Goal: Information Seeking & Learning: Check status

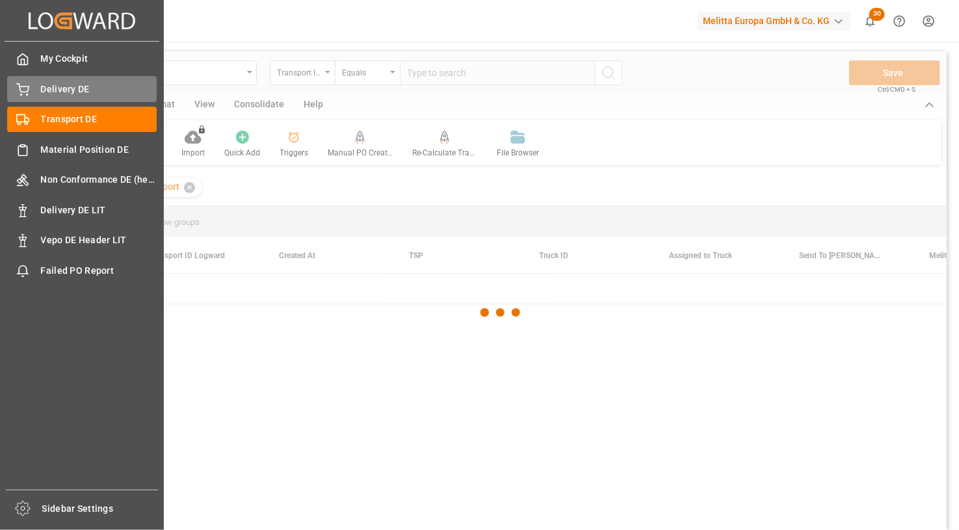
click at [81, 88] on span "Delivery DE" at bounding box center [99, 90] width 116 height 14
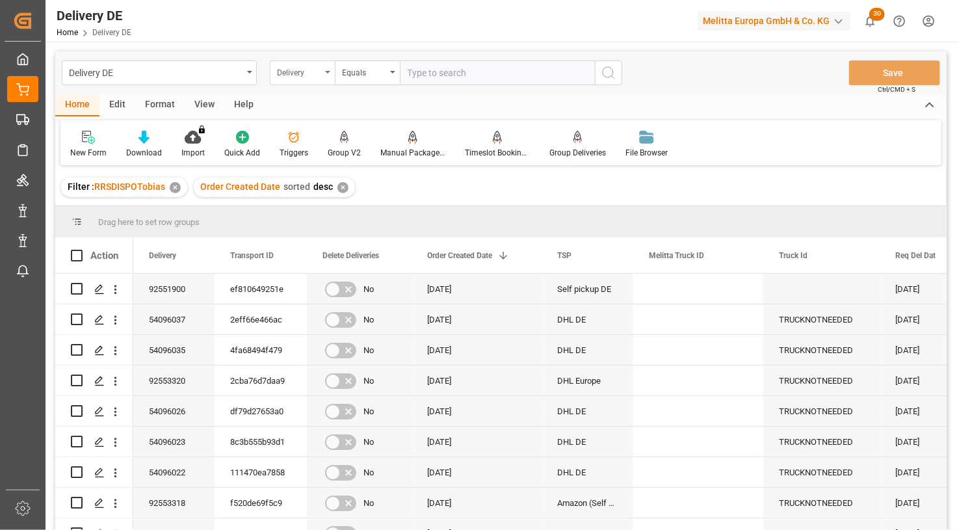
click at [289, 70] on div "Delivery" at bounding box center [299, 71] width 44 height 15
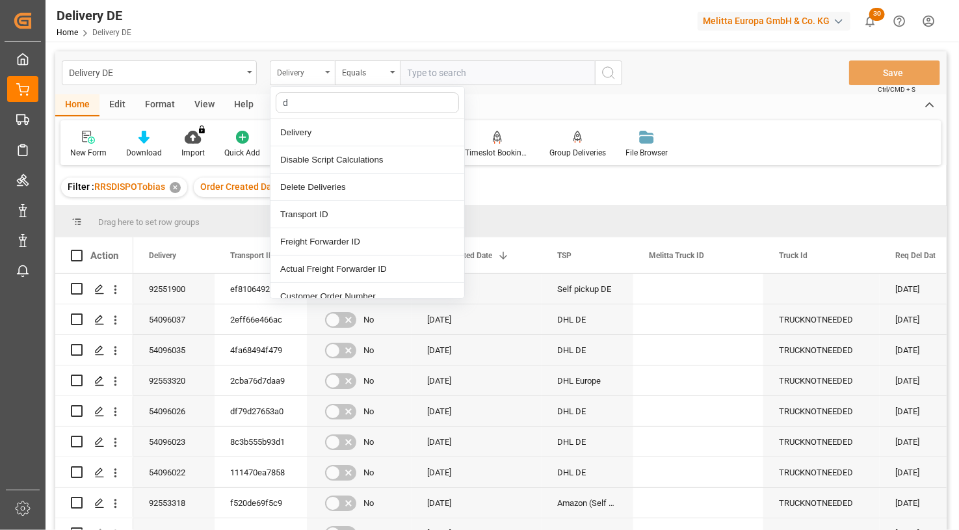
type input "dd"
click at [329, 260] on div "DD City" at bounding box center [368, 269] width 194 height 27
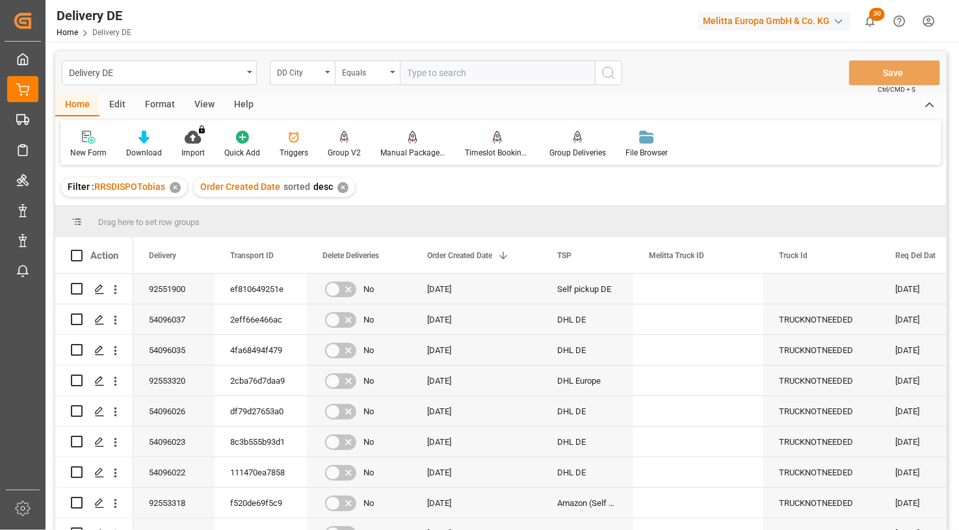
click at [440, 80] on input "text" at bounding box center [497, 72] width 195 height 25
type input "landsberg am lech"
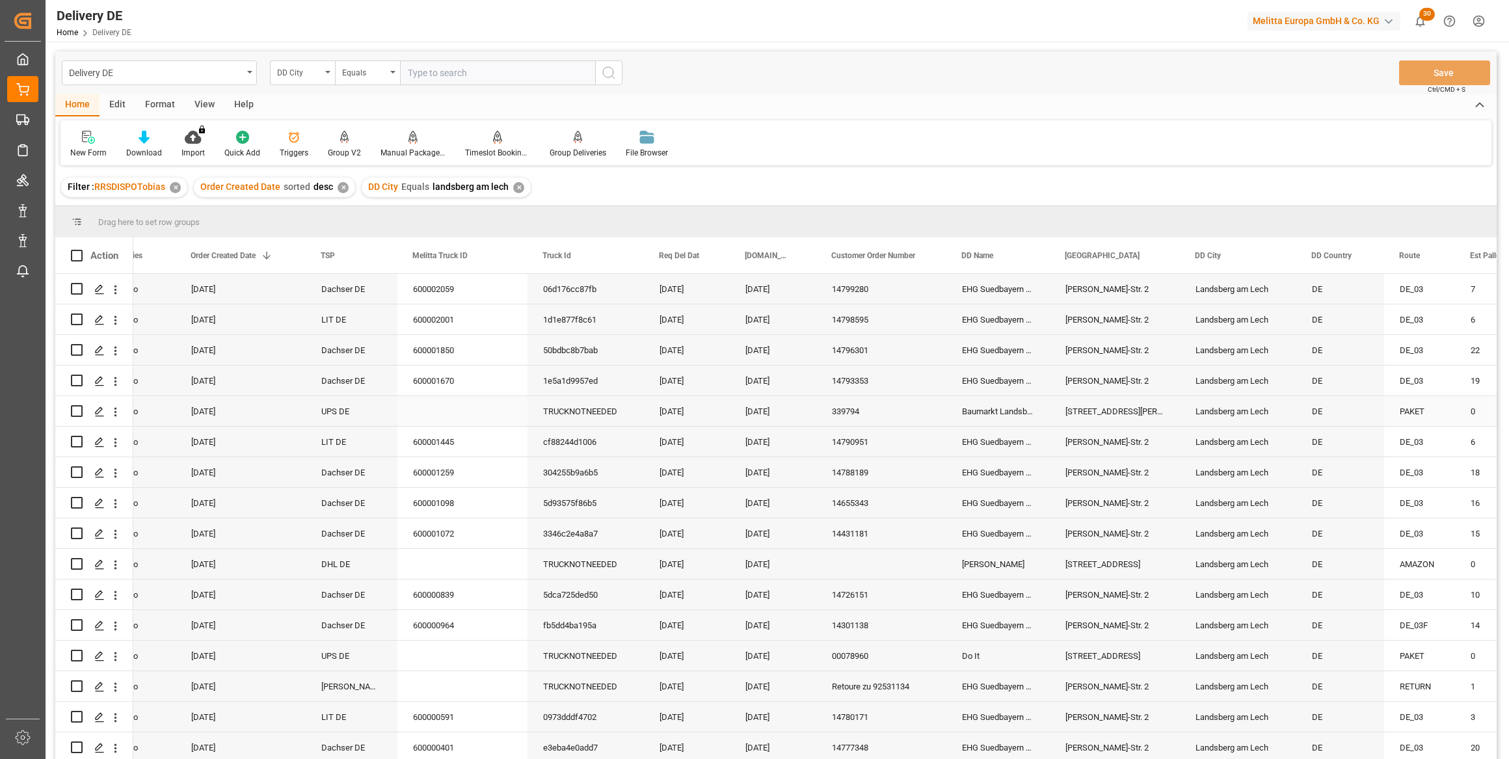
scroll to position [0, 354]
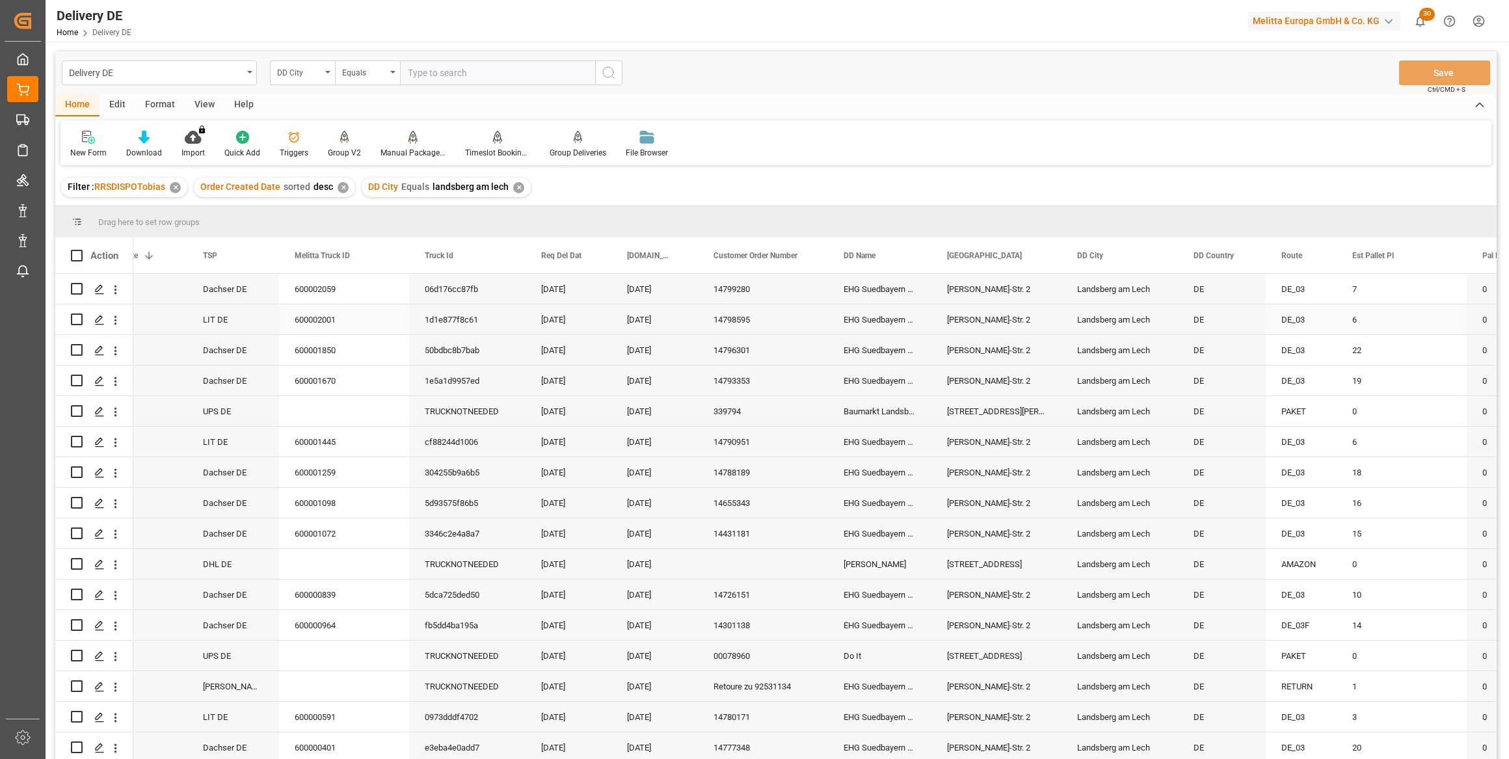
drag, startPoint x: 302, startPoint y: 321, endPoint x: 426, endPoint y: 318, distance: 123.6
click at [302, 321] on div "600002001" at bounding box center [344, 319] width 130 height 30
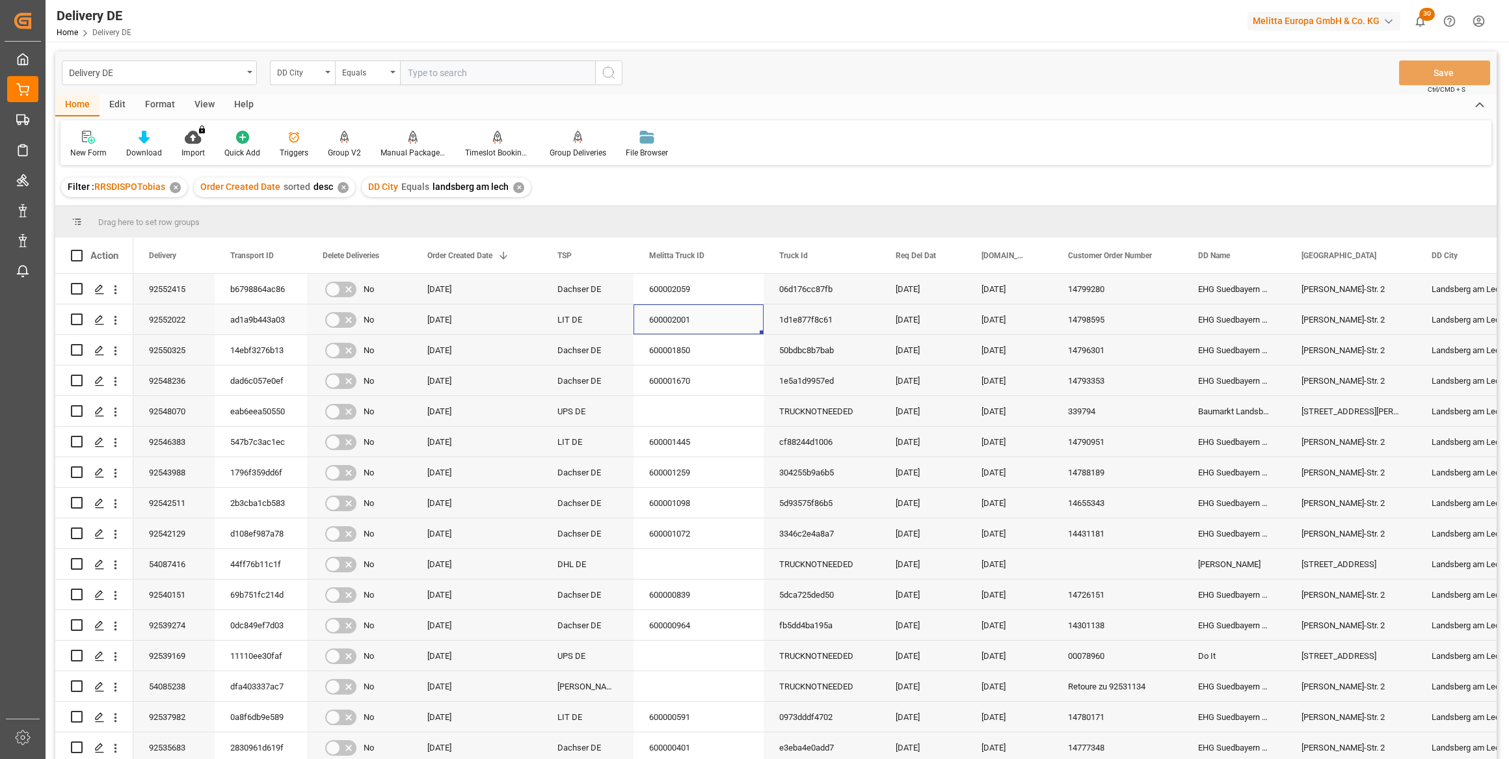
click at [164, 325] on div "92552022" at bounding box center [173, 319] width 81 height 30
click at [896, 162] on div "New Form Download Import You don't have permission for this feature. Contact ad…" at bounding box center [775, 142] width 1431 height 45
click at [454, 71] on input "text" at bounding box center [497, 72] width 195 height 25
paste input "92551826"
type input "92551826"
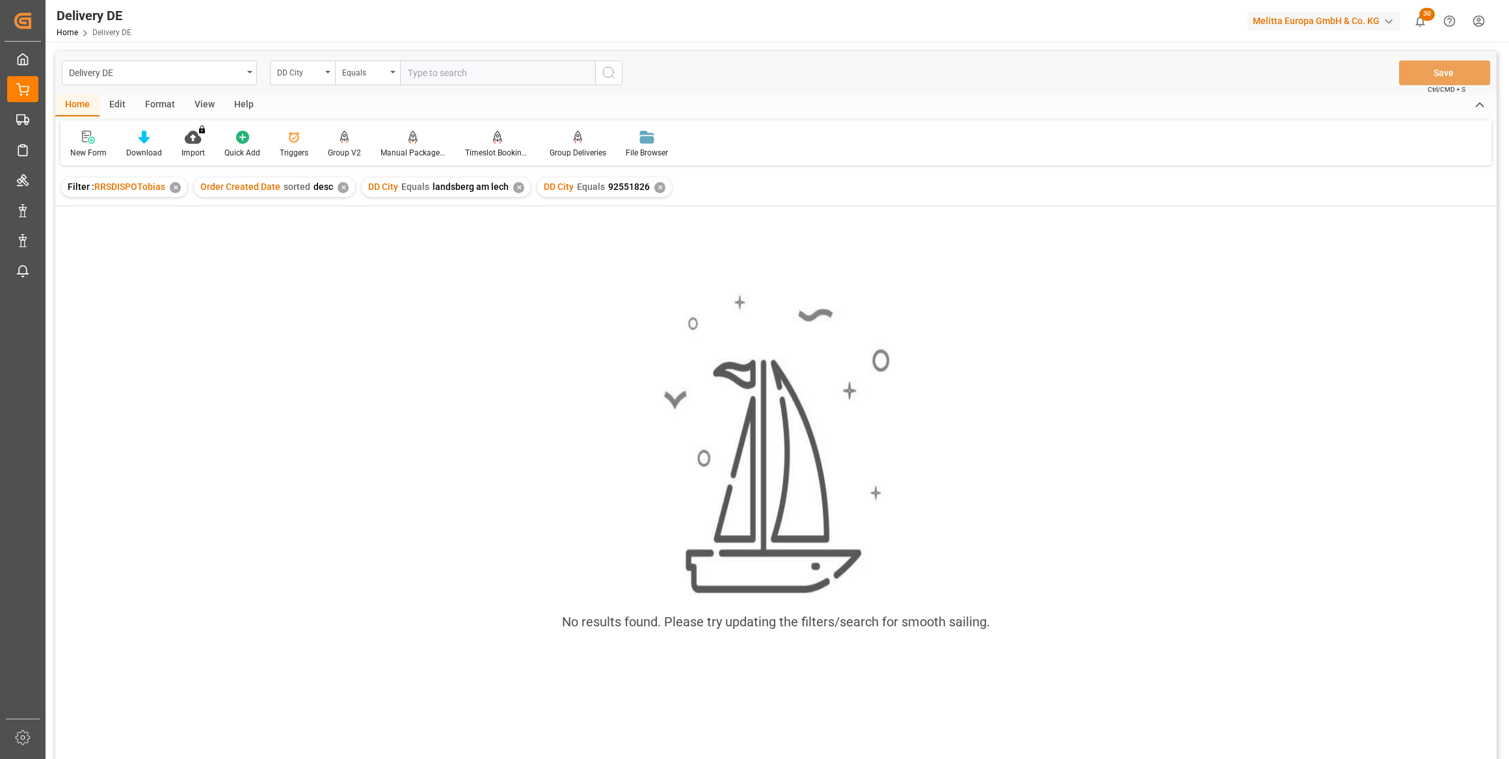
click at [513, 189] on div "✕" at bounding box center [518, 187] width 11 height 11
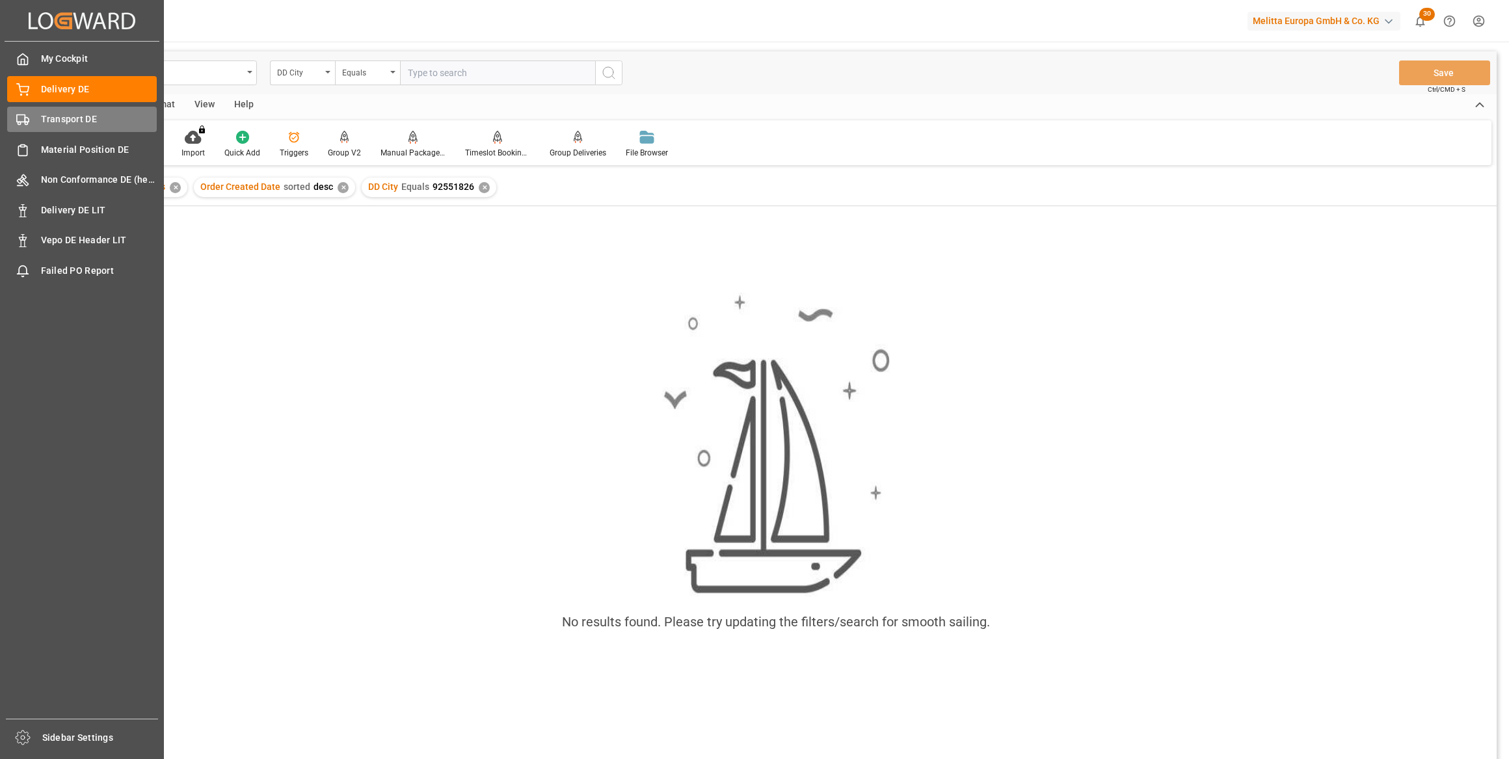
click at [34, 119] on div "Transport DE Transport DE" at bounding box center [82, 119] width 150 height 25
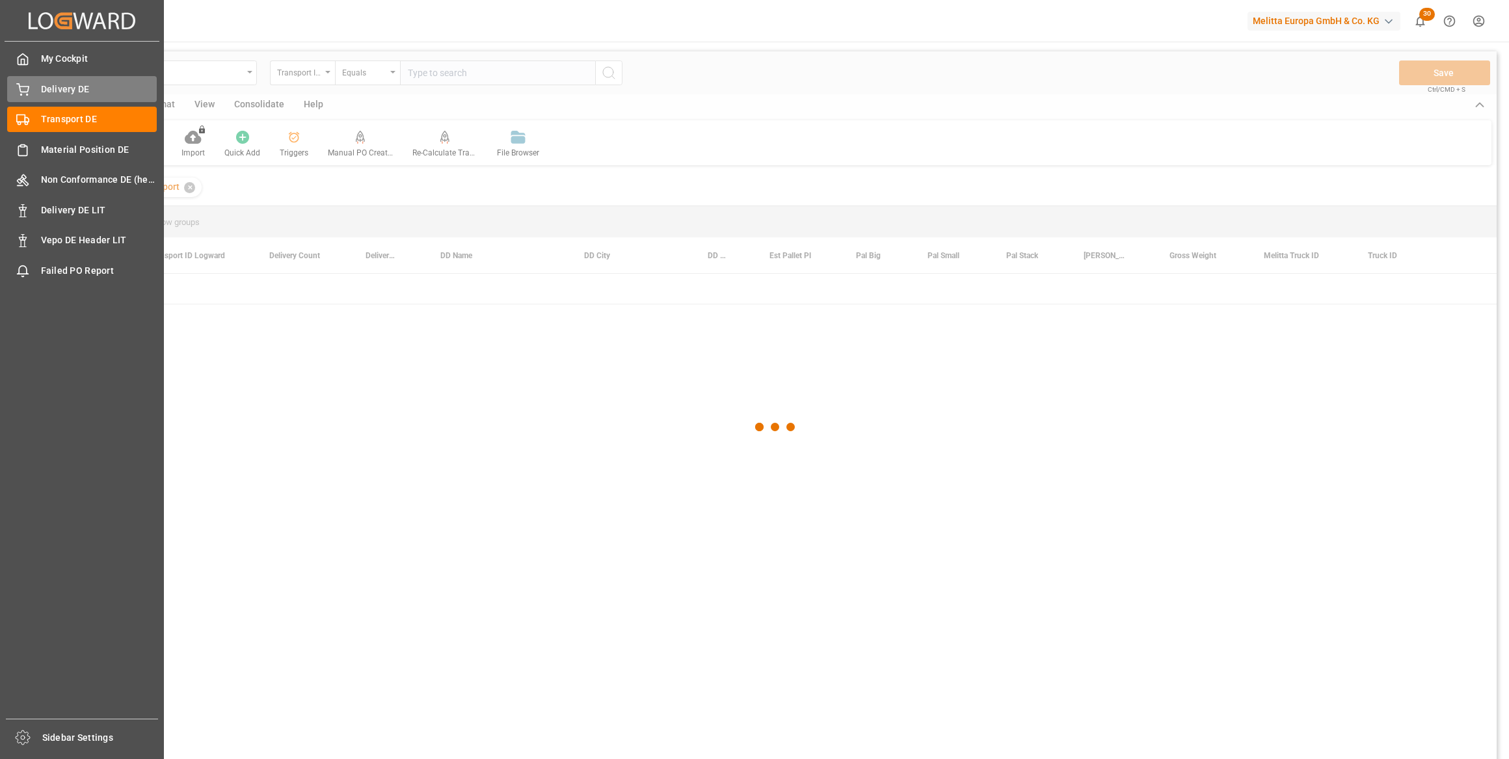
click at [75, 92] on span "Delivery DE" at bounding box center [99, 90] width 116 height 14
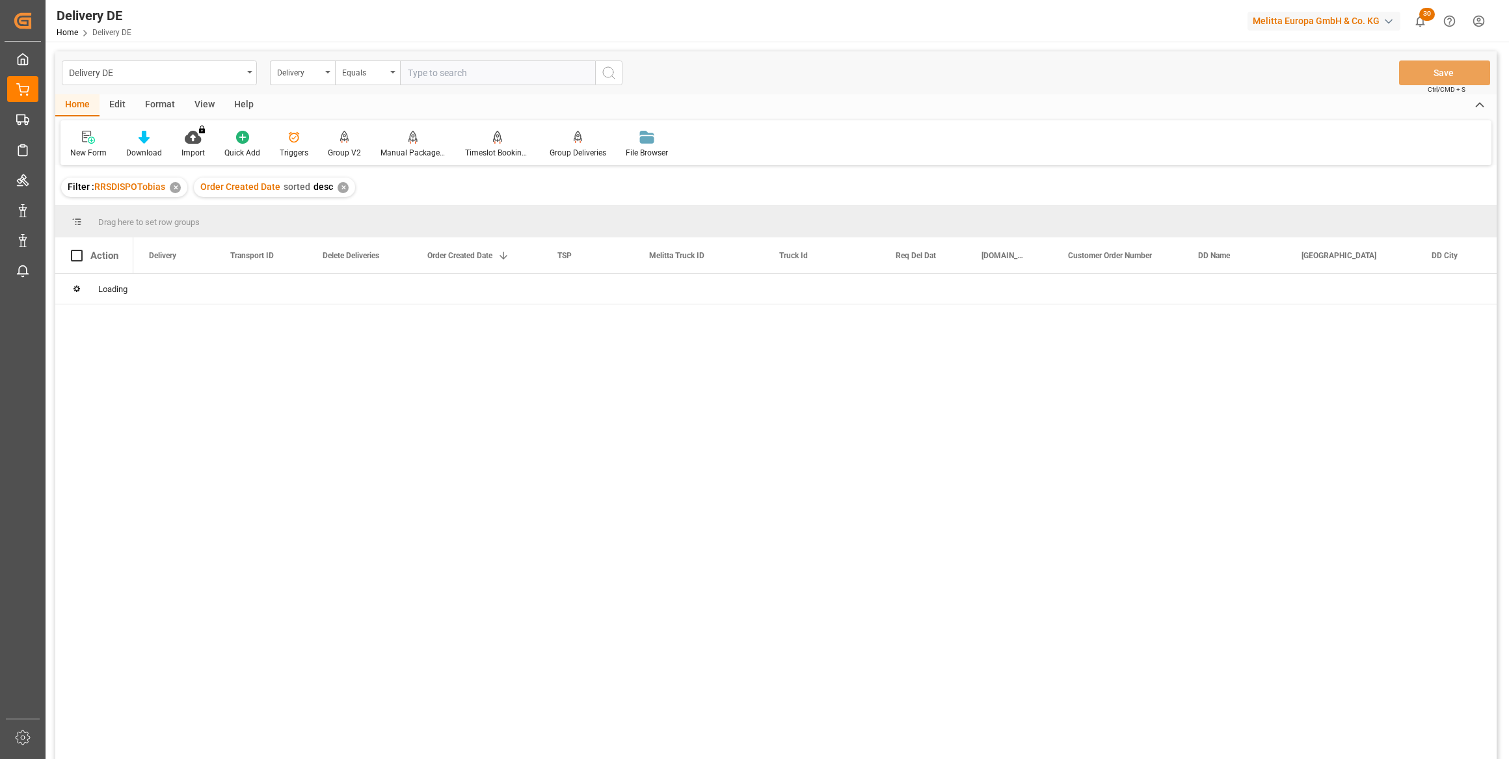
click at [527, 69] on input "text" at bounding box center [497, 72] width 195 height 25
paste input "92551826"
type input "92551826"
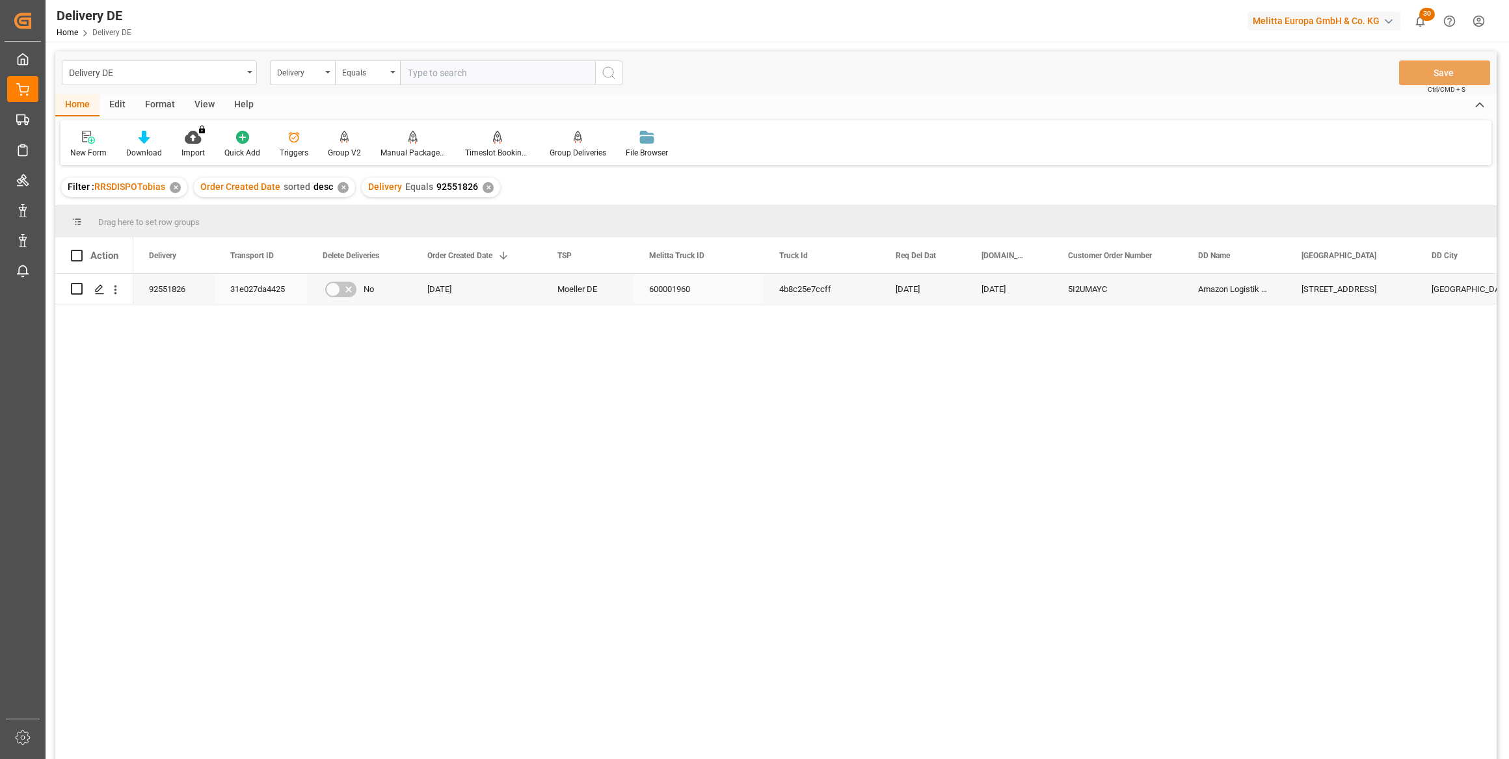
click at [686, 285] on div "600001960" at bounding box center [698, 289] width 130 height 30
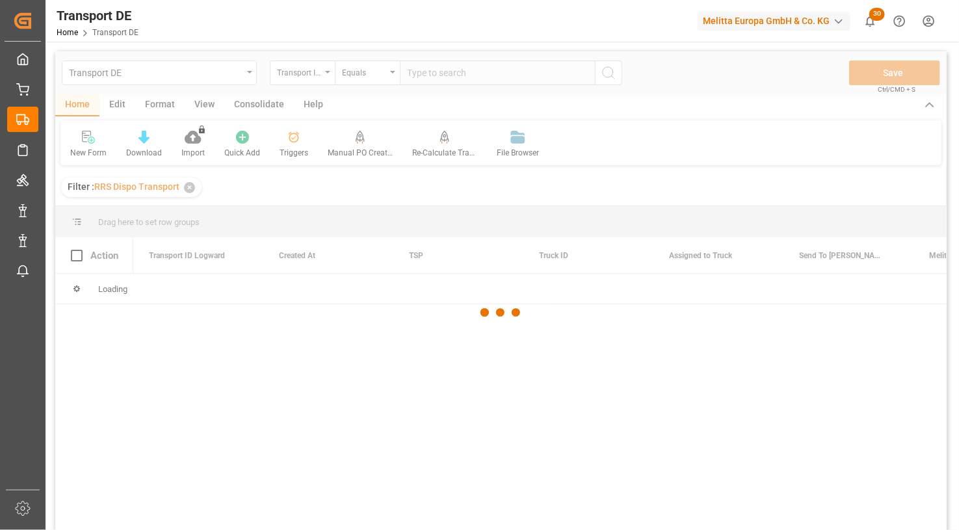
click at [926, 389] on div at bounding box center [501, 312] width 892 height 522
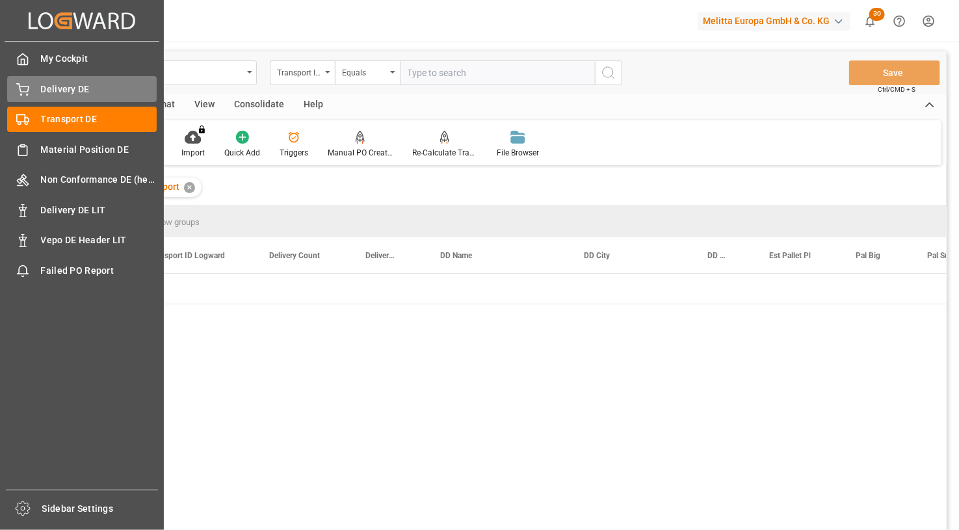
click at [29, 90] on icon at bounding box center [22, 89] width 13 height 13
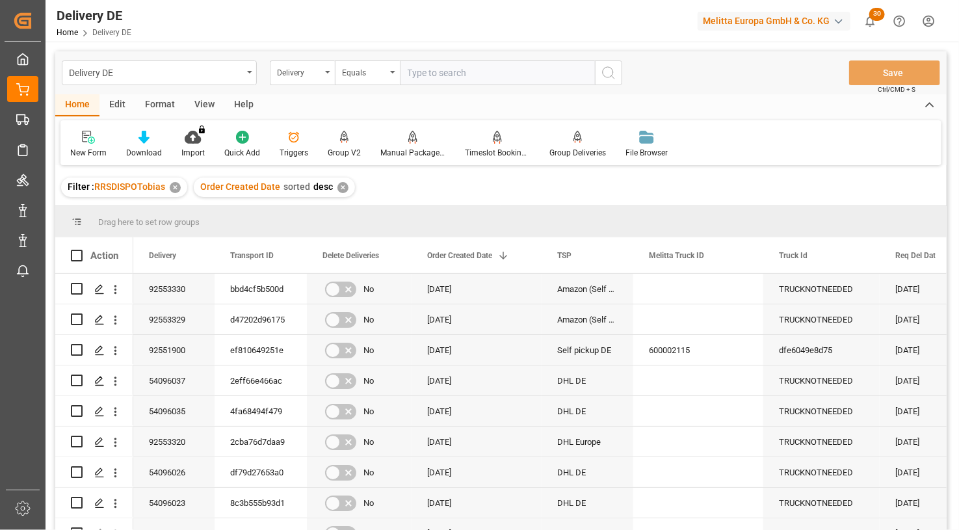
click at [427, 73] on input "text" at bounding box center [497, 72] width 195 height 25
paste input "92551826"
type input "92551826"
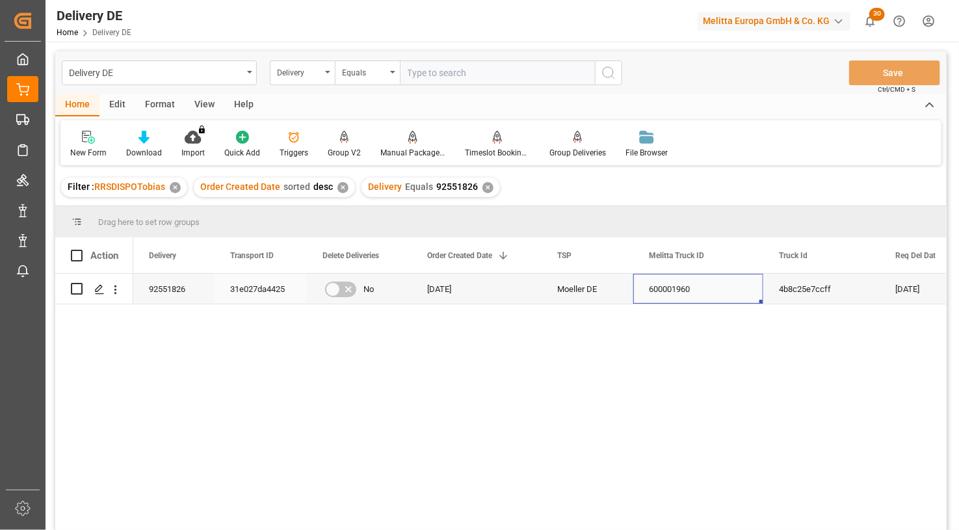
click at [675, 293] on div "600001960" at bounding box center [698, 289] width 130 height 30
click at [308, 75] on div "Delivery" at bounding box center [299, 71] width 44 height 15
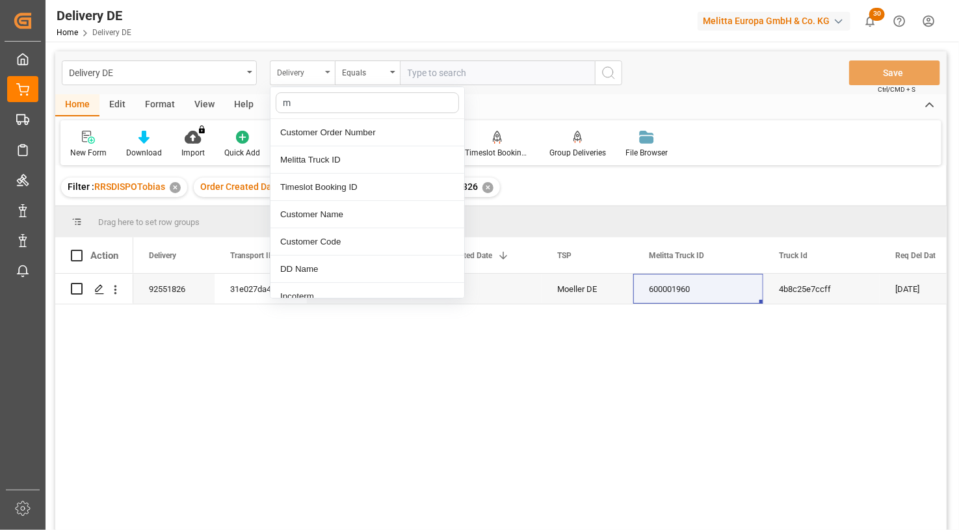
type input "me"
click at [331, 155] on div "Melitta Truck ID" at bounding box center [368, 159] width 194 height 27
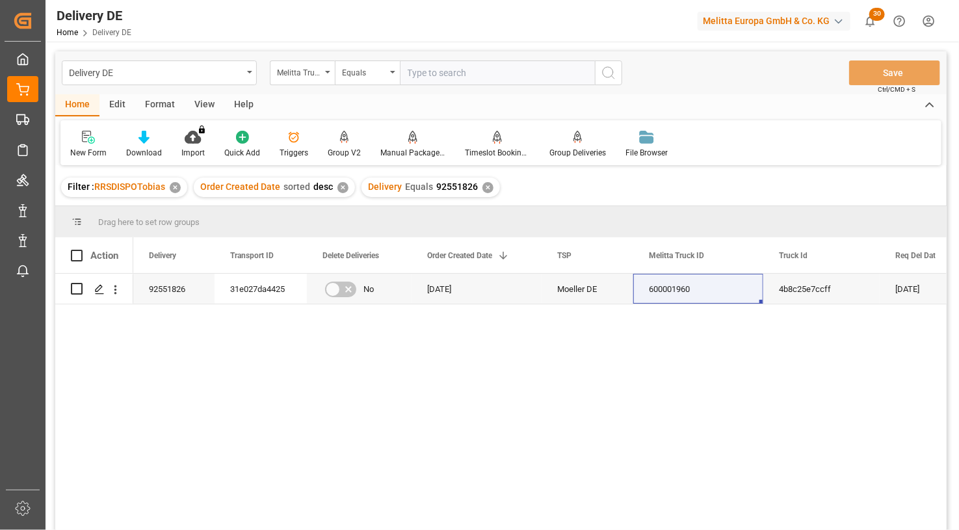
click at [442, 77] on input "text" at bounding box center [497, 72] width 195 height 25
paste input "600001960"
type input "600001960"
click at [612, 72] on icon "search button" at bounding box center [609, 73] width 16 height 16
click at [484, 187] on div "✕" at bounding box center [488, 187] width 11 height 11
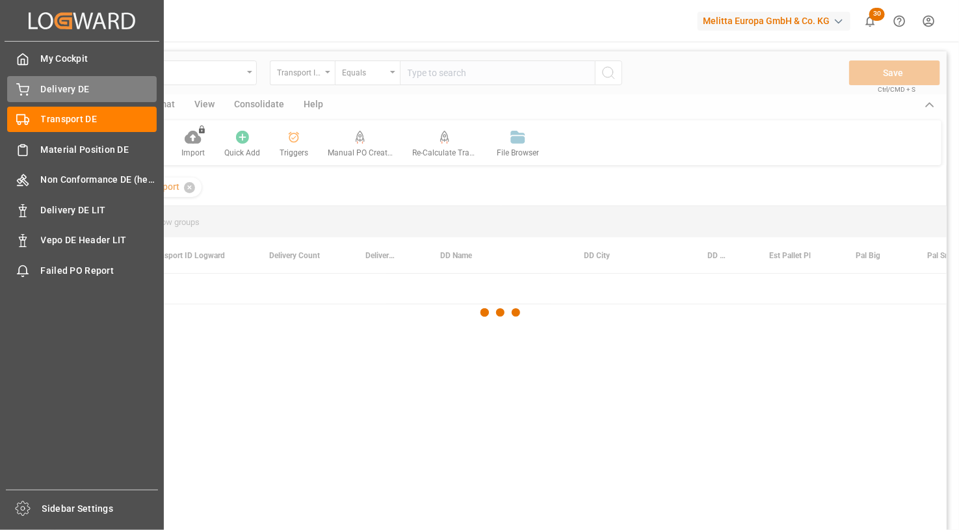
click at [23, 91] on icon at bounding box center [22, 89] width 13 height 13
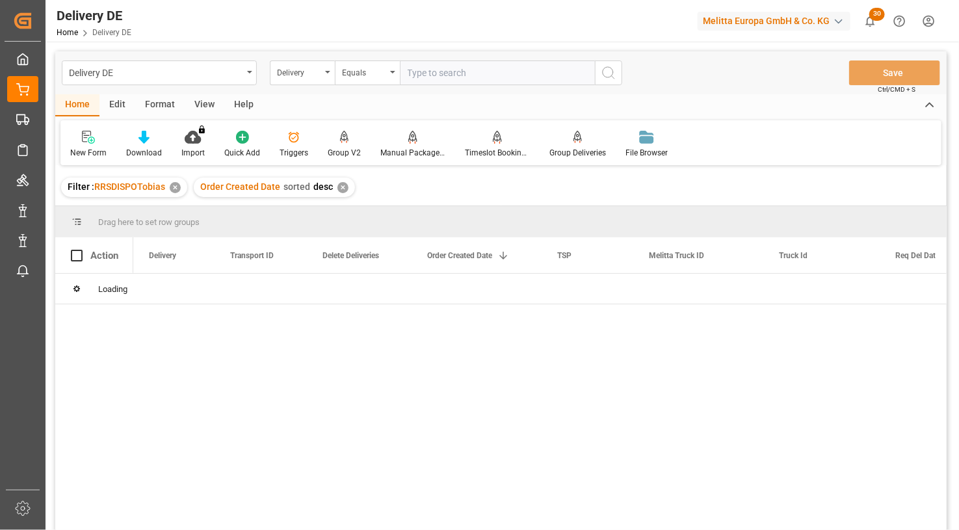
click at [470, 77] on input "text" at bounding box center [497, 72] width 195 height 25
type input "92550326"
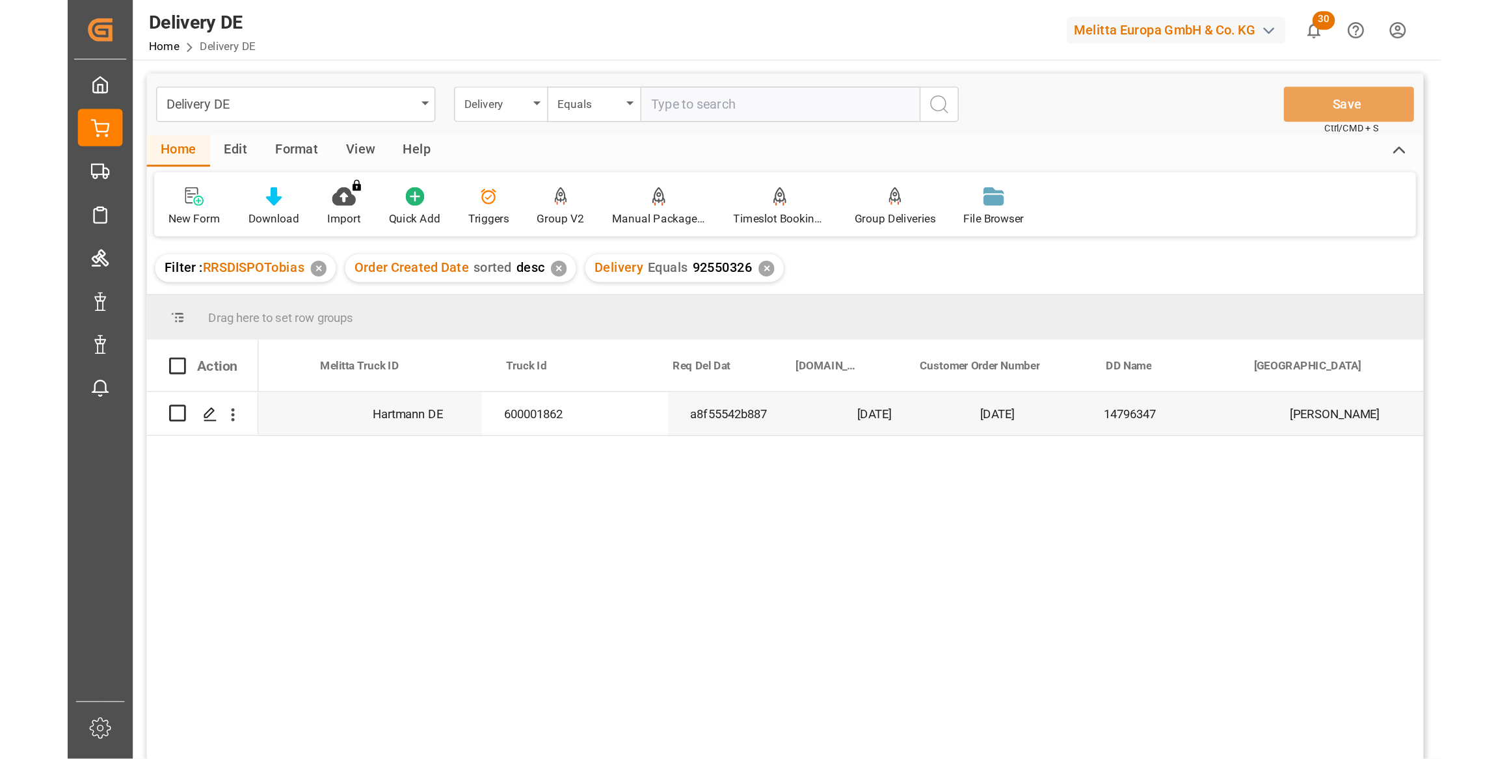
scroll to position [0, 473]
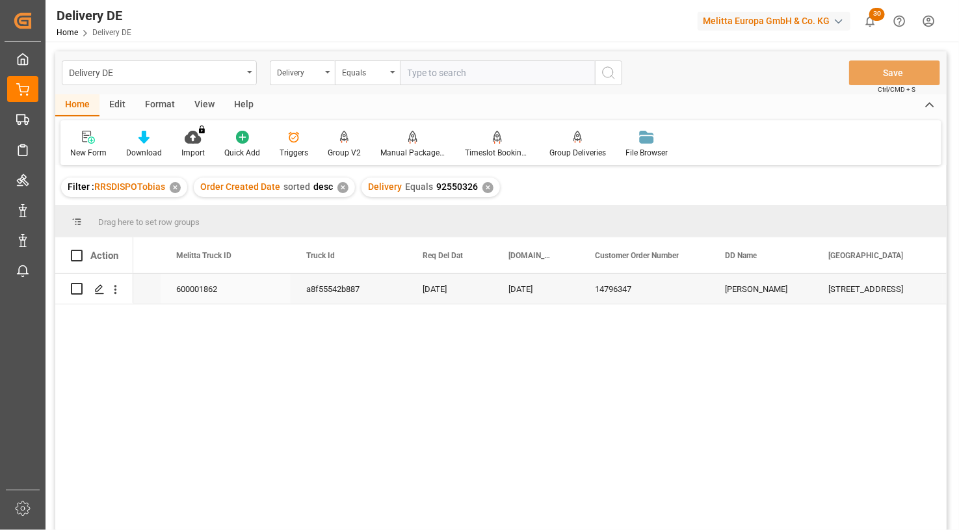
click at [846, 292] on div "Dieselstr. 5" at bounding box center [878, 289] width 130 height 30
click at [302, 73] on div "Delivery" at bounding box center [299, 71] width 44 height 15
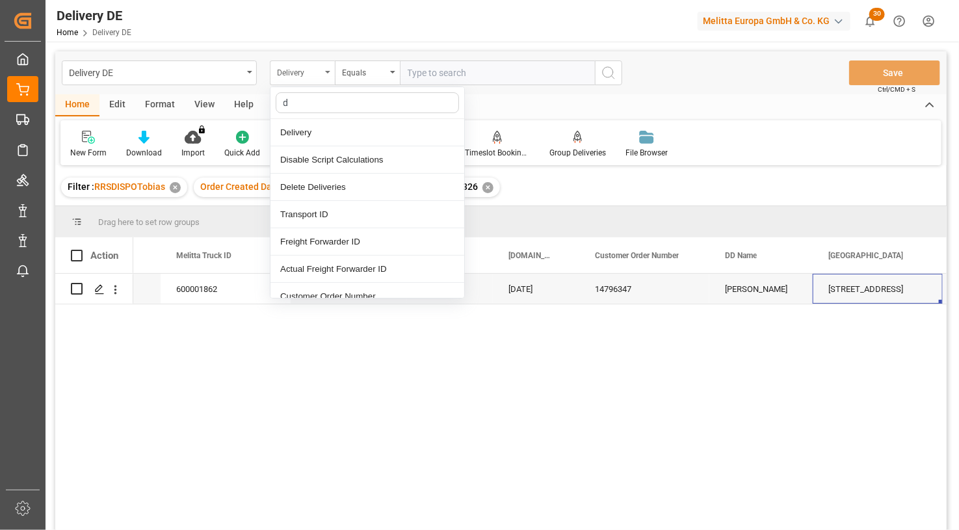
type input "dd"
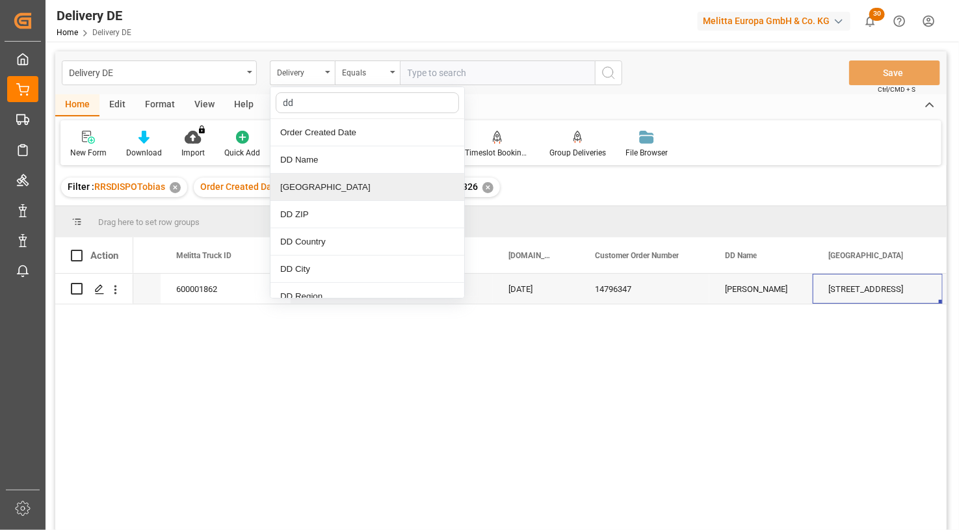
click at [329, 186] on div "[GEOGRAPHIC_DATA]" at bounding box center [368, 187] width 194 height 27
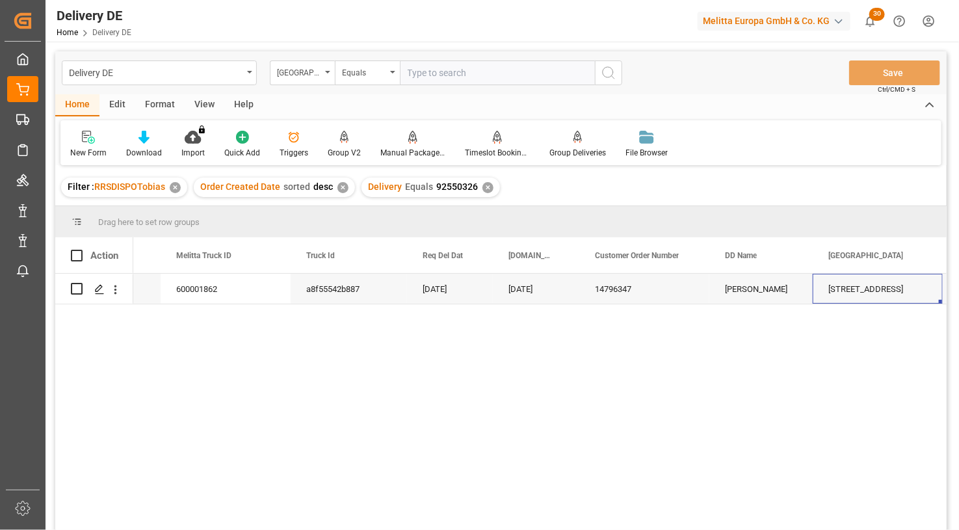
click at [460, 66] on input "text" at bounding box center [497, 72] width 195 height 25
paste input "Dieselstr. 5"
type input "Dieselstr. 5"
click at [607, 75] on icon "search button" at bounding box center [609, 73] width 16 height 16
click at [483, 188] on div "✕" at bounding box center [488, 187] width 11 height 11
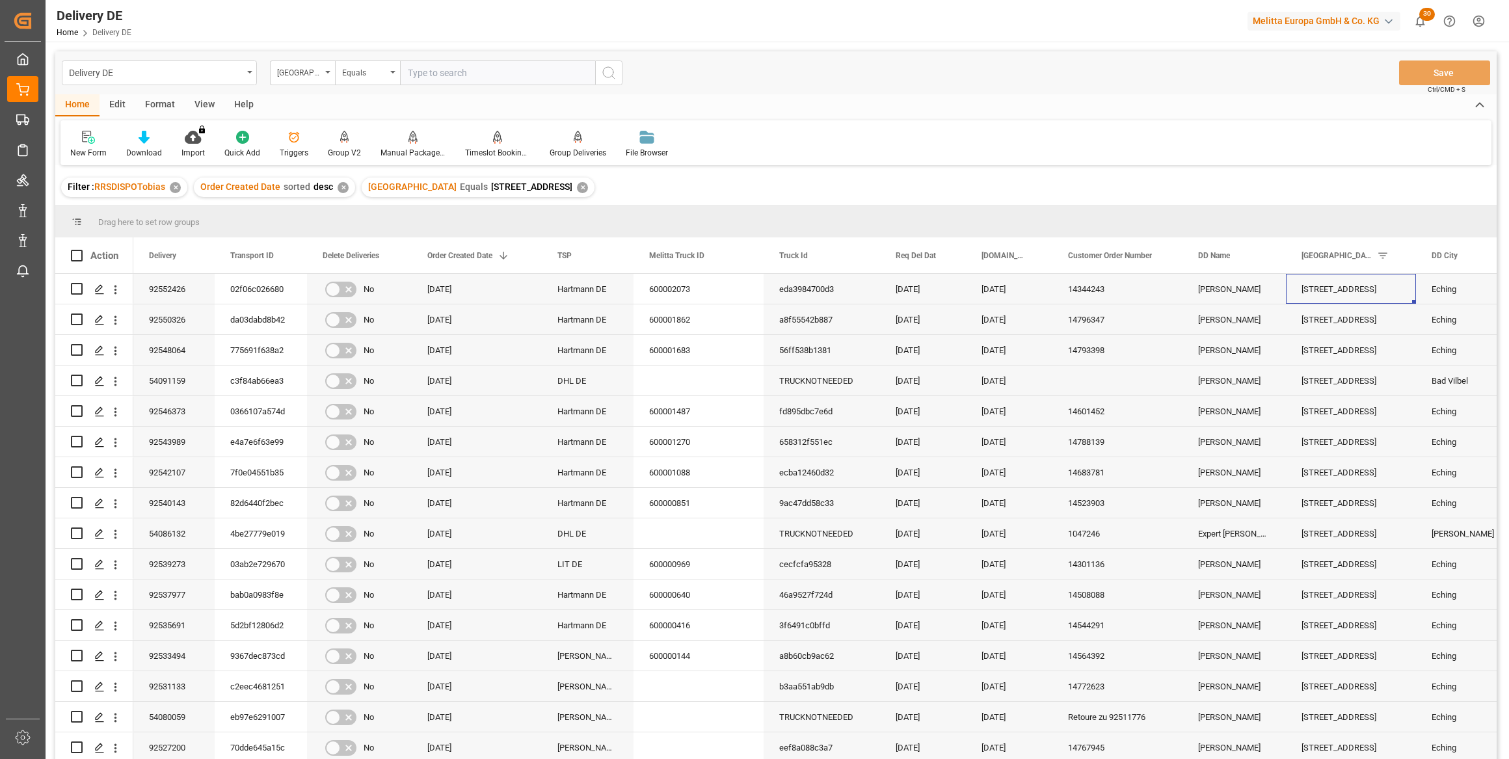
click at [959, 118] on div "Home Edit Format View Help New Form Download Import You don't have permission f…" at bounding box center [775, 129] width 1441 height 71
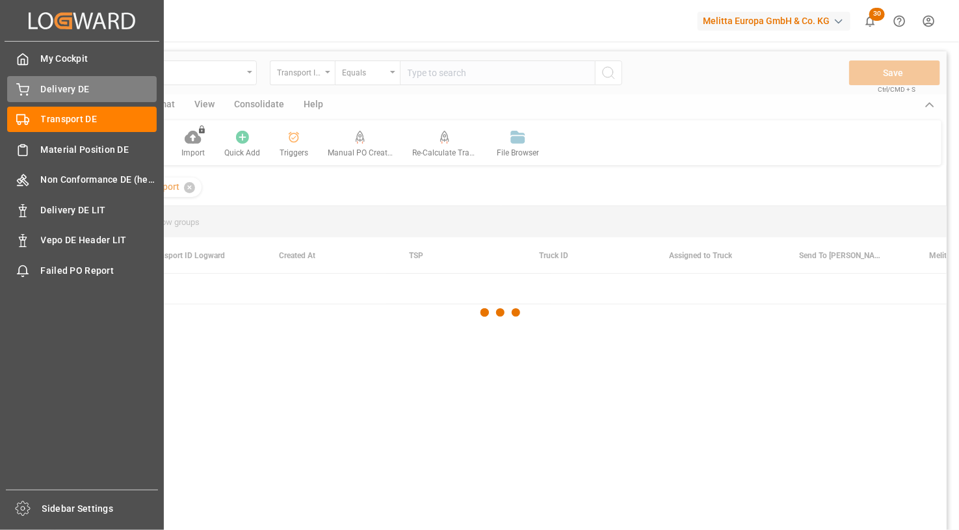
click at [31, 88] on div "Delivery DE Delivery DE" at bounding box center [82, 88] width 150 height 25
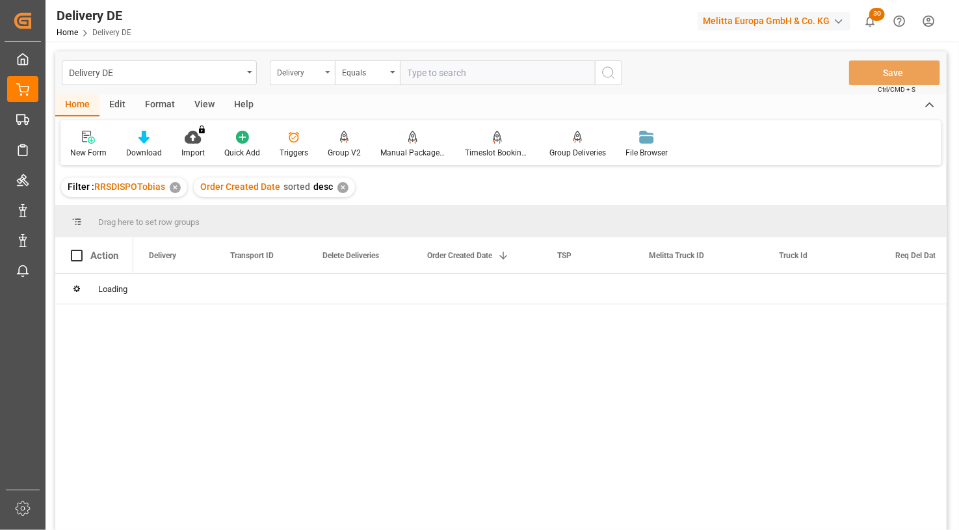
click at [287, 72] on div "Delivery" at bounding box center [299, 71] width 44 height 15
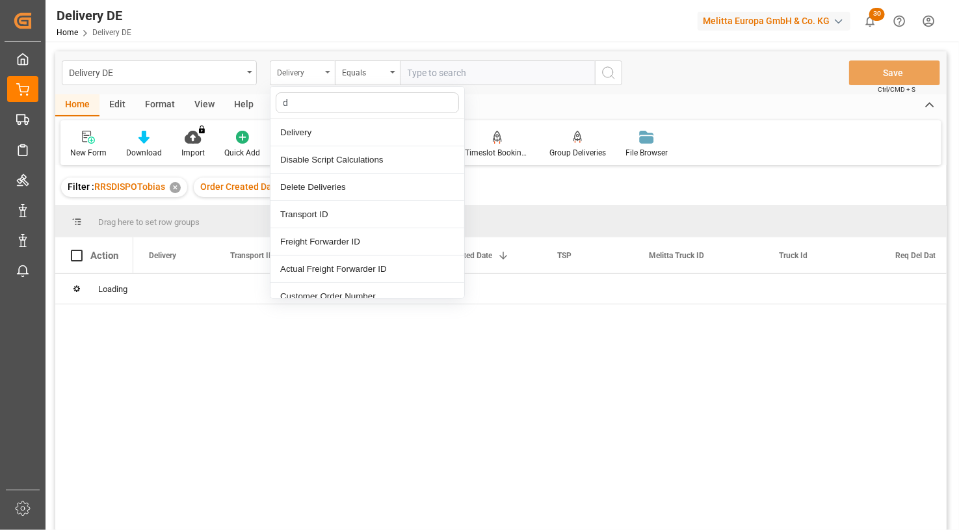
type input "dd"
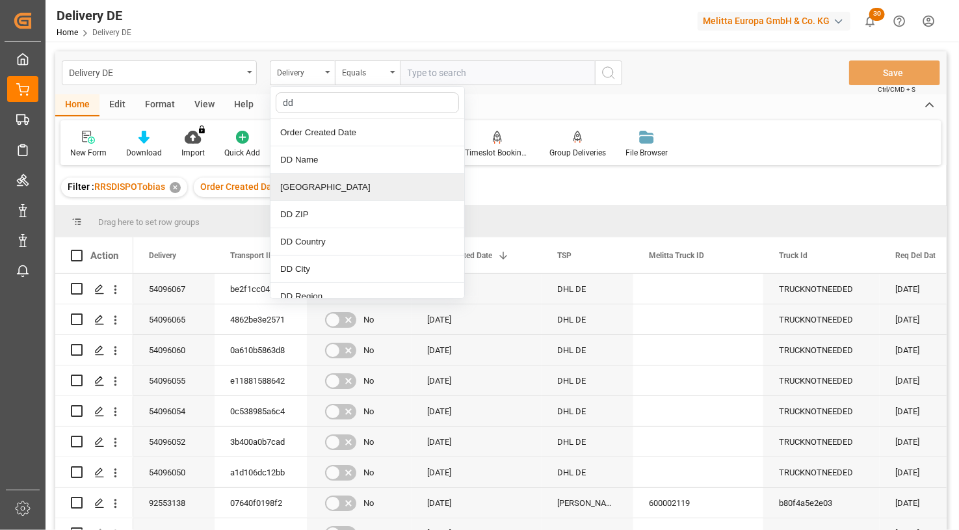
click at [301, 181] on div "[GEOGRAPHIC_DATA]" at bounding box center [368, 187] width 194 height 27
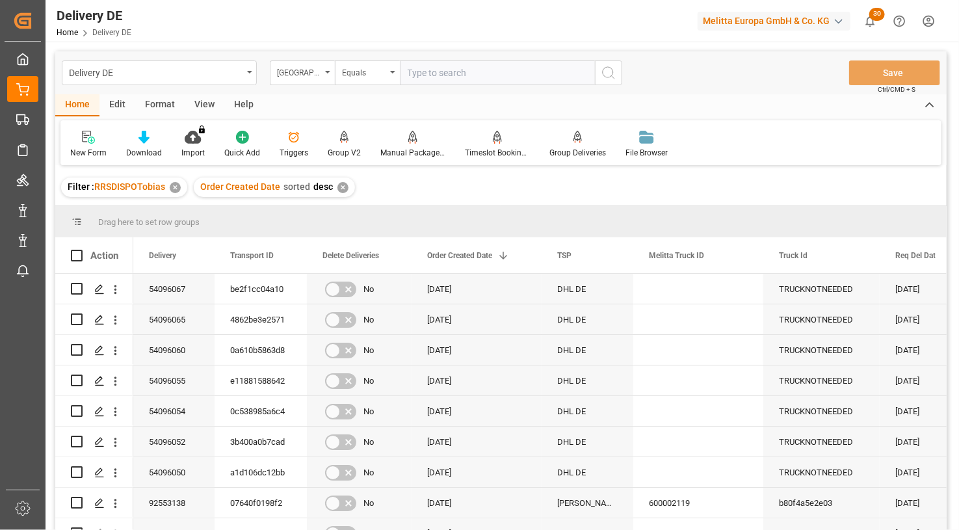
click at [422, 76] on input "text" at bounding box center [497, 72] width 195 height 25
paste input "Wildenbruchstr. 1a"
type input "Wildenbruchstr. 1a"
click at [605, 71] on icon "search button" at bounding box center [609, 73] width 16 height 16
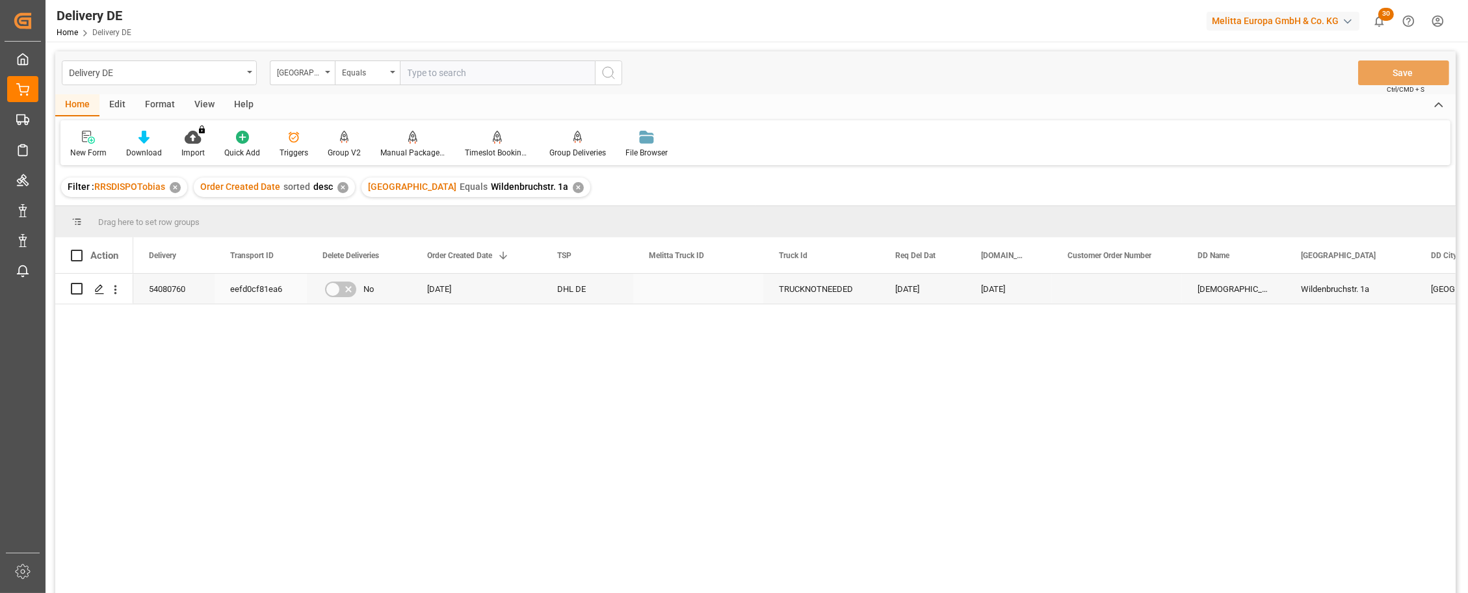
click at [175, 292] on div "54080760" at bounding box center [173, 289] width 81 height 30
